Goal: Navigation & Orientation: Find specific page/section

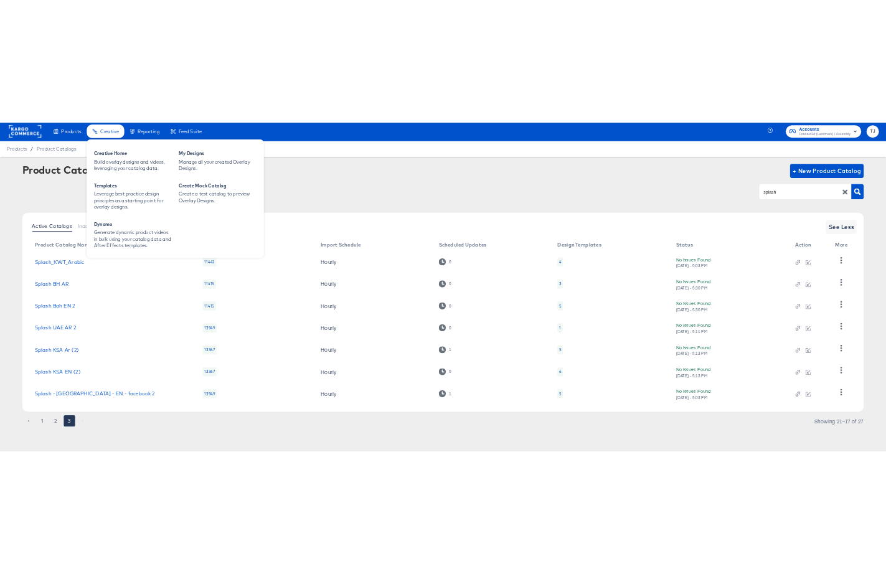
scroll to position [1, 0]
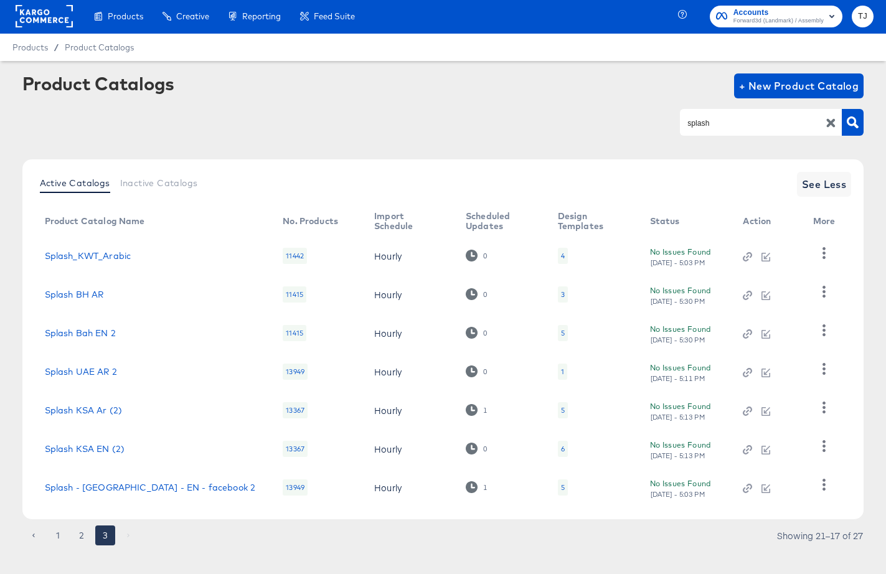
click at [817, 17] on span "Forward3d (Landmark) / Assembly" at bounding box center [778, 21] width 90 height 10
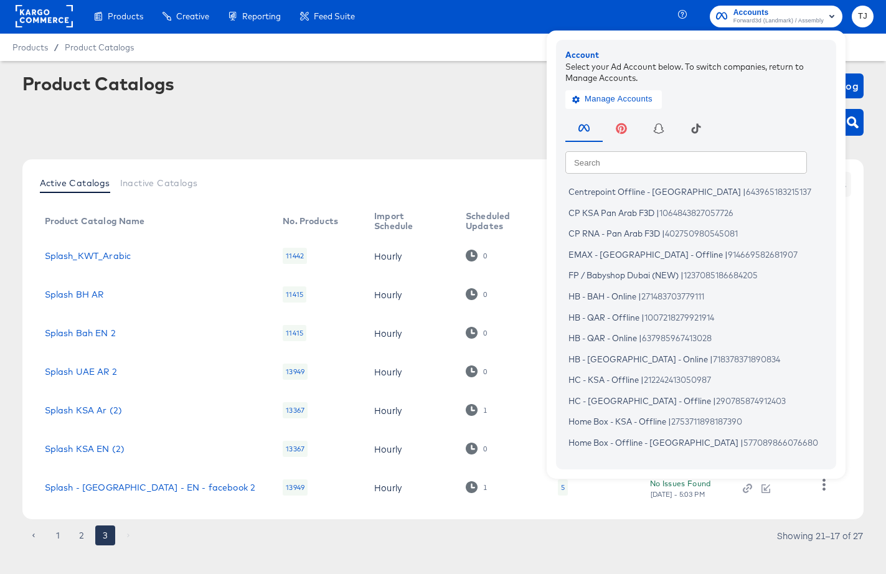
click at [32, 26] on rect at bounding box center [44, 16] width 57 height 22
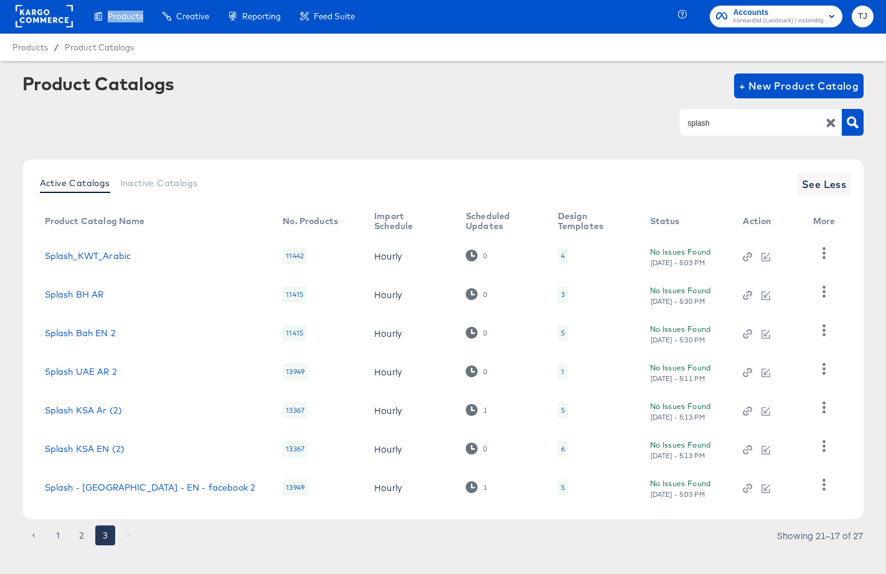
click at [32, 26] on rect at bounding box center [44, 16] width 57 height 22
click at [29, 22] on rect at bounding box center [44, 16] width 57 height 22
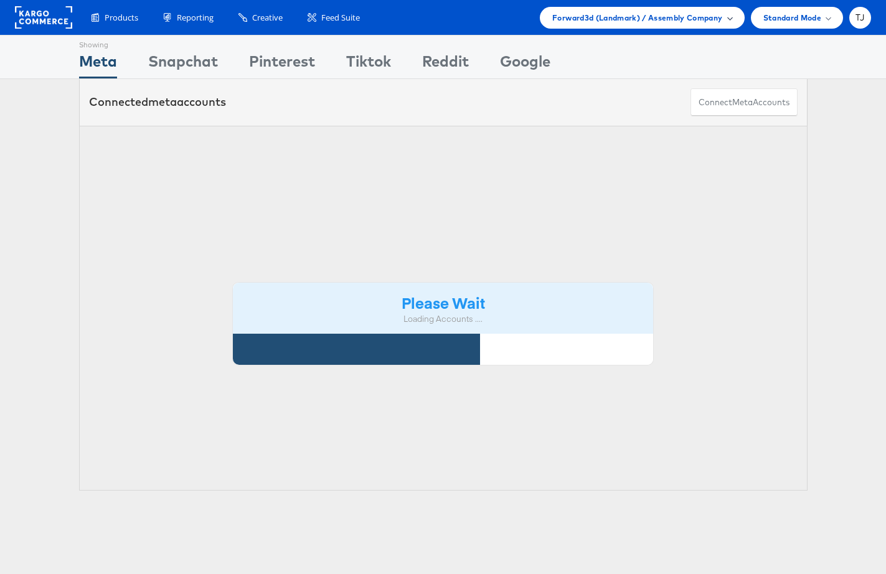
click at [724, 22] on div "Forward3d (Landmark) / Assembly Company" at bounding box center [641, 17] width 179 height 13
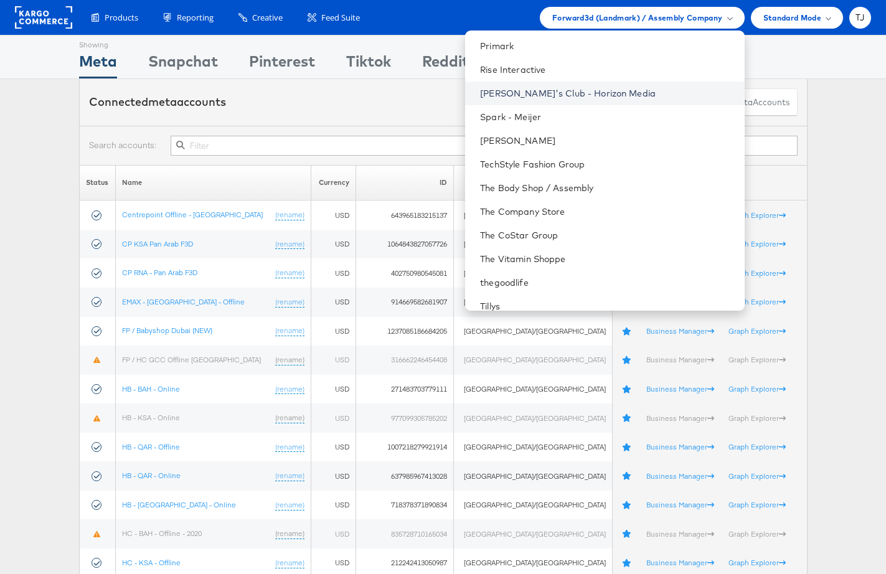
scroll to position [1628, 0]
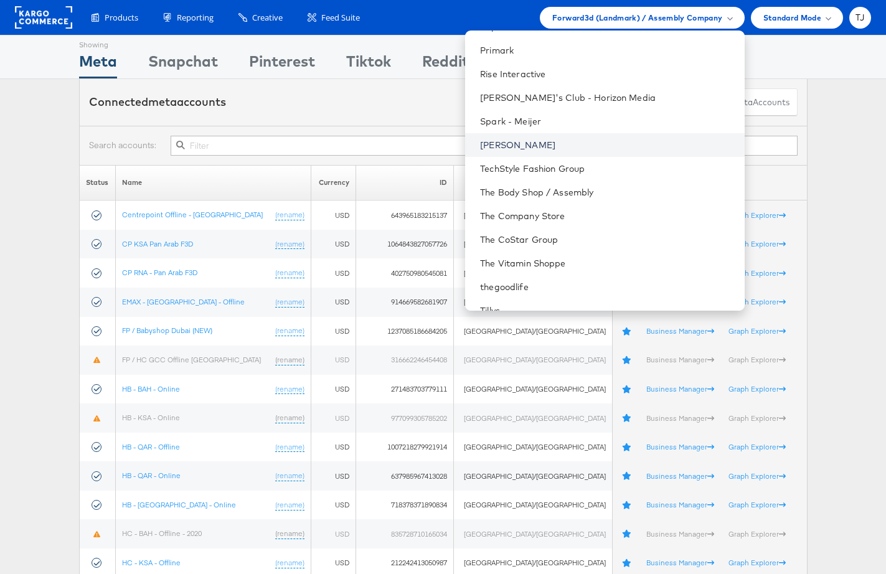
click at [607, 139] on link "[PERSON_NAME]" at bounding box center [607, 145] width 254 height 12
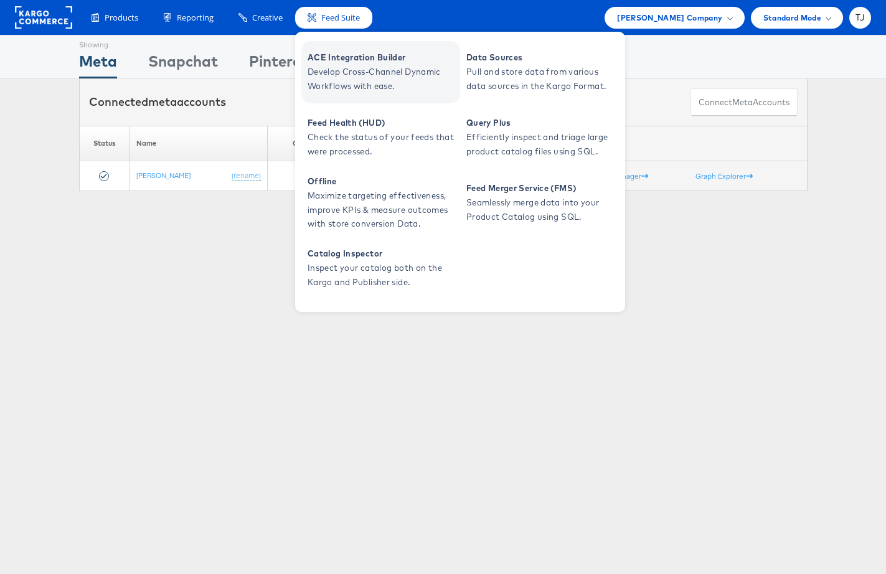
click at [336, 55] on span "ACE Integration Builder" at bounding box center [381, 57] width 149 height 14
